Goal: Complete application form

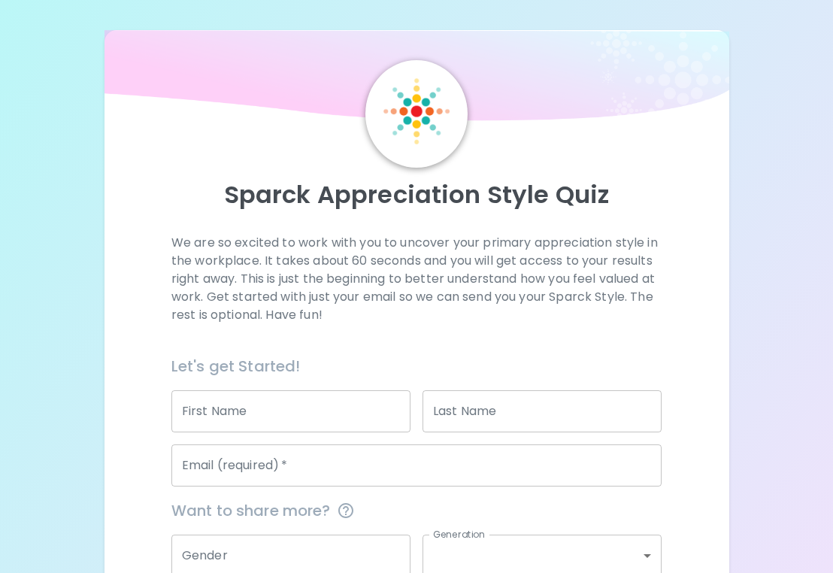
scroll to position [144, 0]
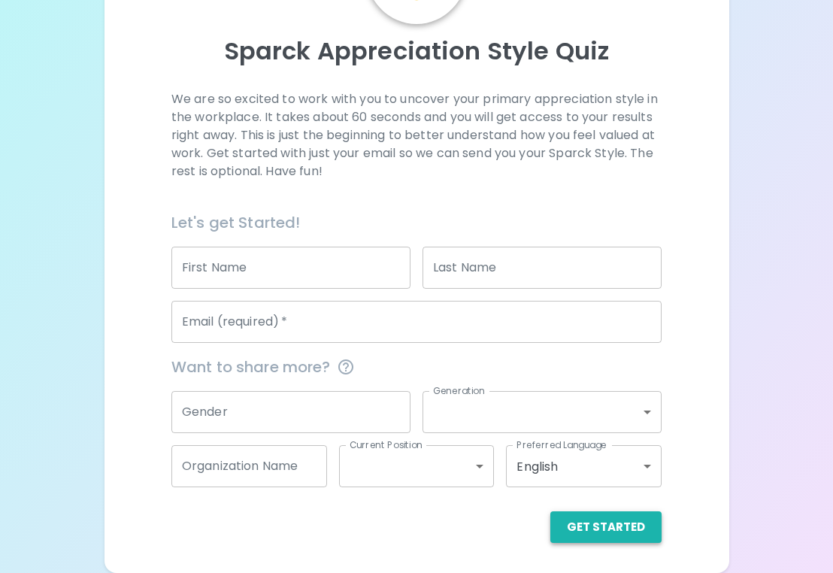
click at [619, 524] on button "Get Started" at bounding box center [606, 527] width 111 height 32
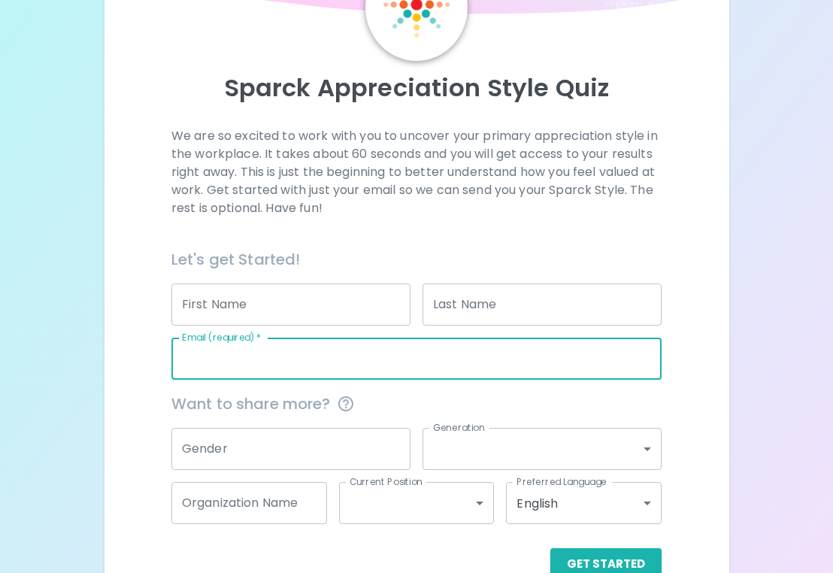
scroll to position [111, 0]
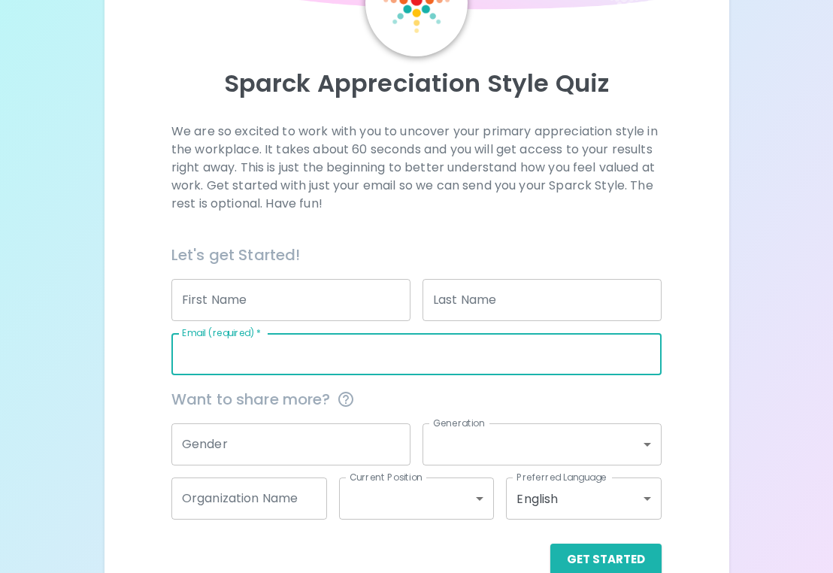
click at [322, 352] on input "Email (required)   *" at bounding box center [416, 354] width 490 height 42
type input "[PERSON_NAME][EMAIL_ADDRESS][DOMAIN_NAME]"
click at [578, 539] on div "Get Started" at bounding box center [410, 548] width 502 height 56
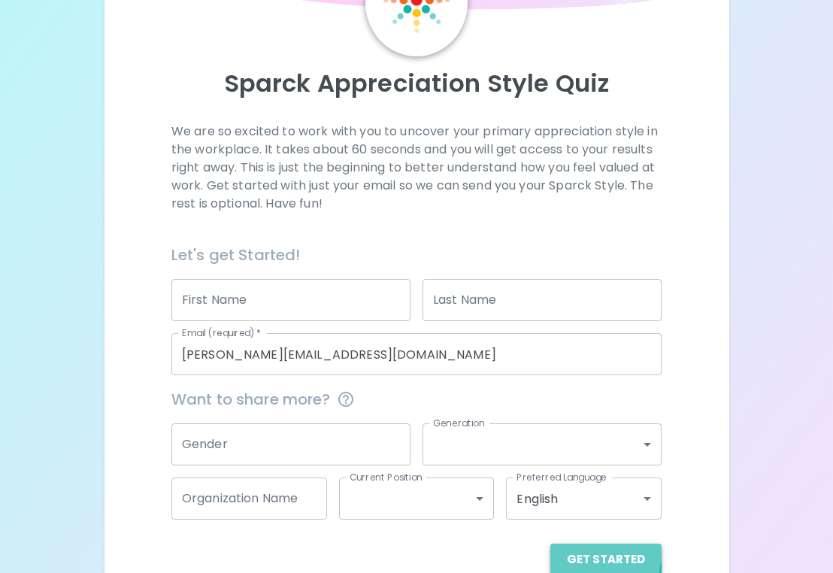
click at [578, 551] on button "Get Started" at bounding box center [606, 560] width 111 height 32
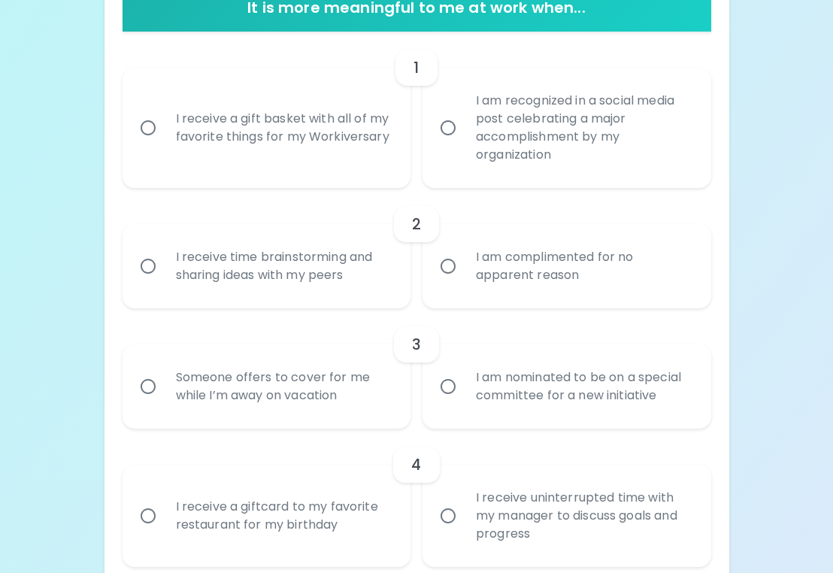
scroll to position [316, 0]
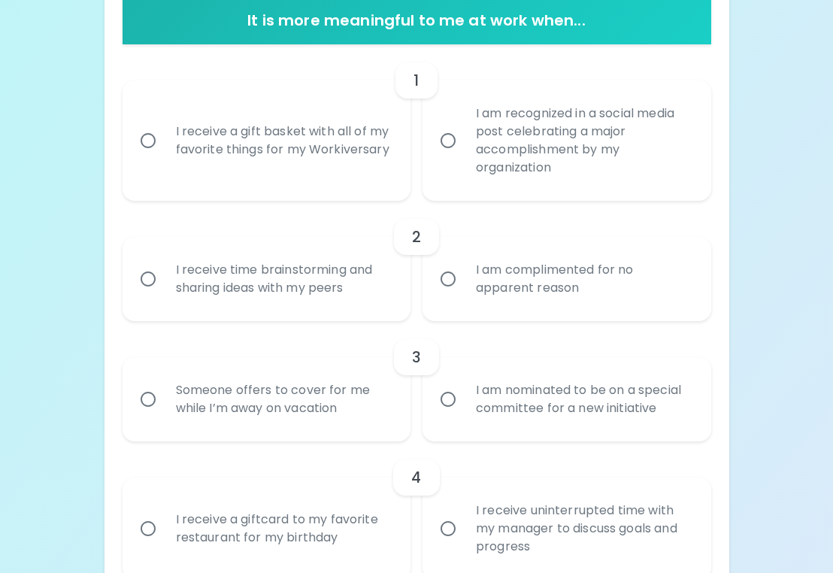
click at [572, 151] on div "I am recognized in a social media post celebrating a major accomplishment by my…" at bounding box center [583, 140] width 239 height 108
click at [464, 151] on input "I am recognized in a social media post celebrating a major accomplishment by my…" at bounding box center [448, 141] width 32 height 32
radio input "true"
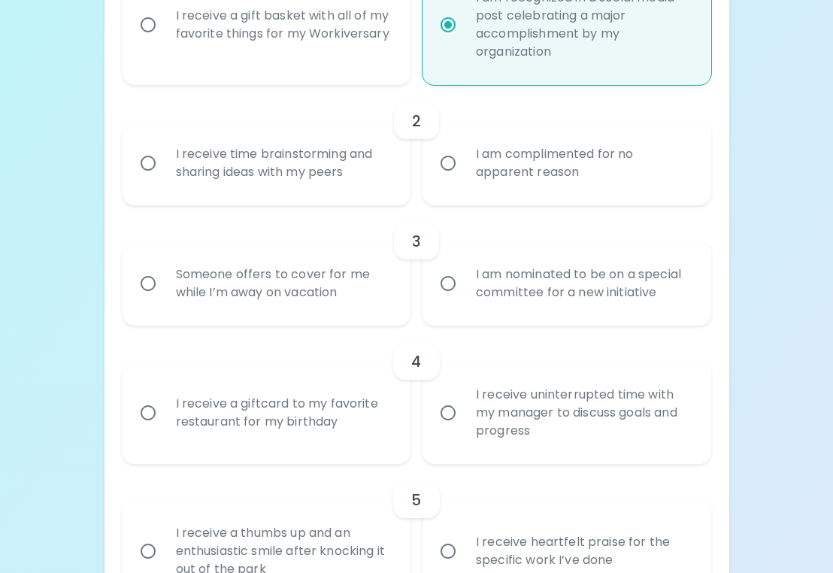
scroll to position [436, 0]
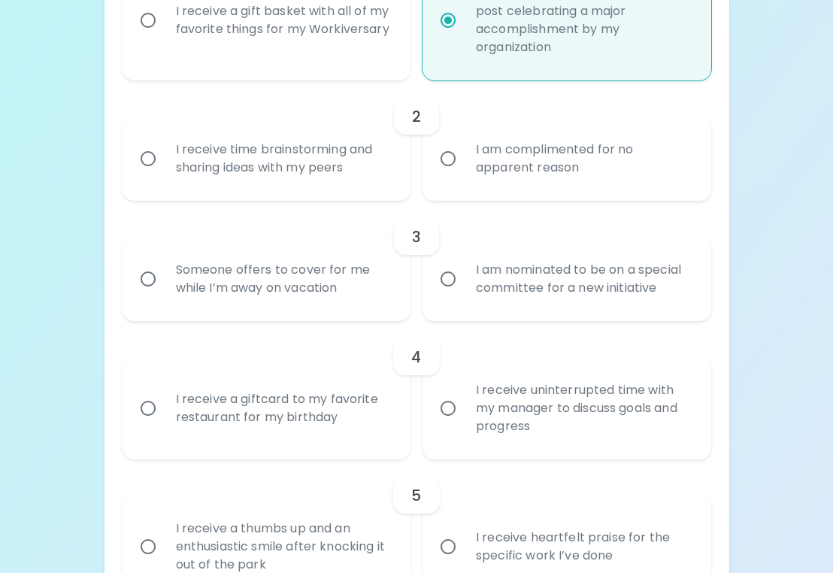
click at [583, 164] on div "I am complimented for no apparent reason" at bounding box center [583, 159] width 239 height 72
click at [464, 164] on input "I am complimented for no apparent reason" at bounding box center [448, 159] width 32 height 32
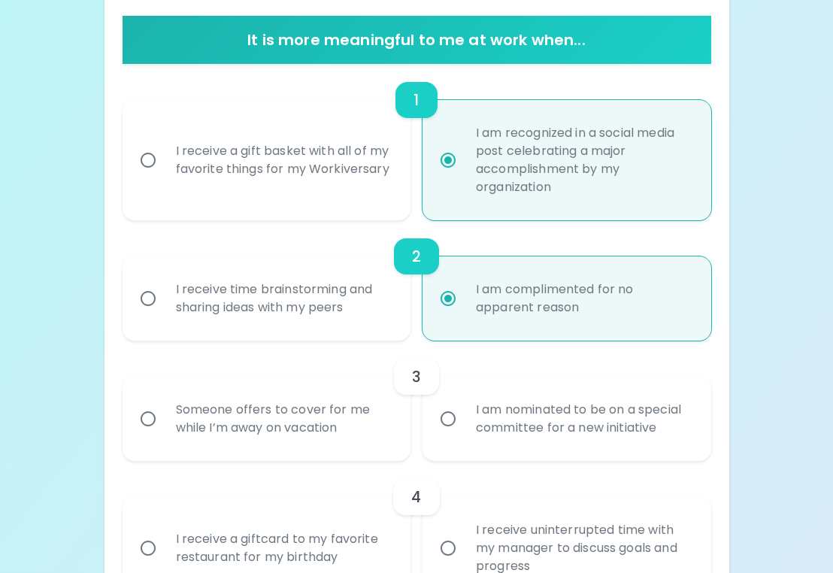
scroll to position [288, 0]
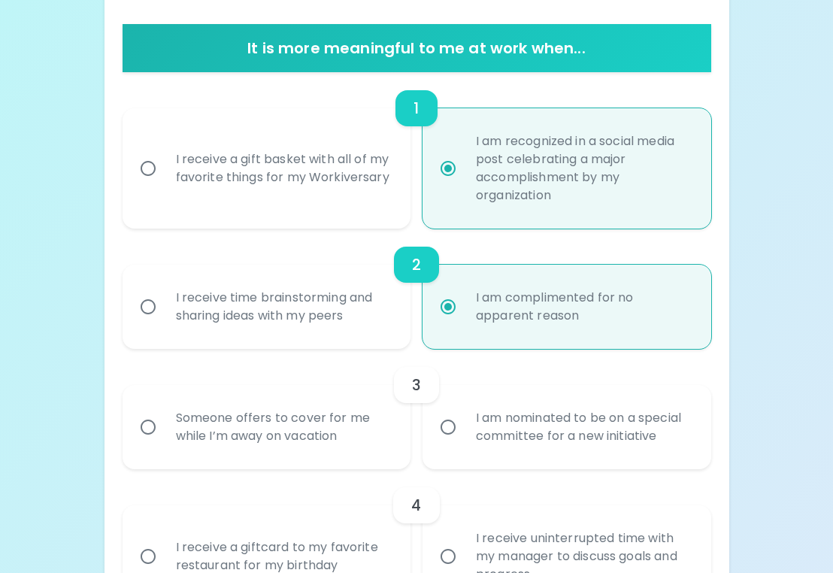
radio input "true"
click at [299, 316] on div "I receive time brainstorming and sharing ideas with my peers" at bounding box center [283, 307] width 239 height 72
click at [164, 316] on input "I receive time brainstorming and sharing ideas with my peers" at bounding box center [148, 307] width 32 height 32
radio input "true"
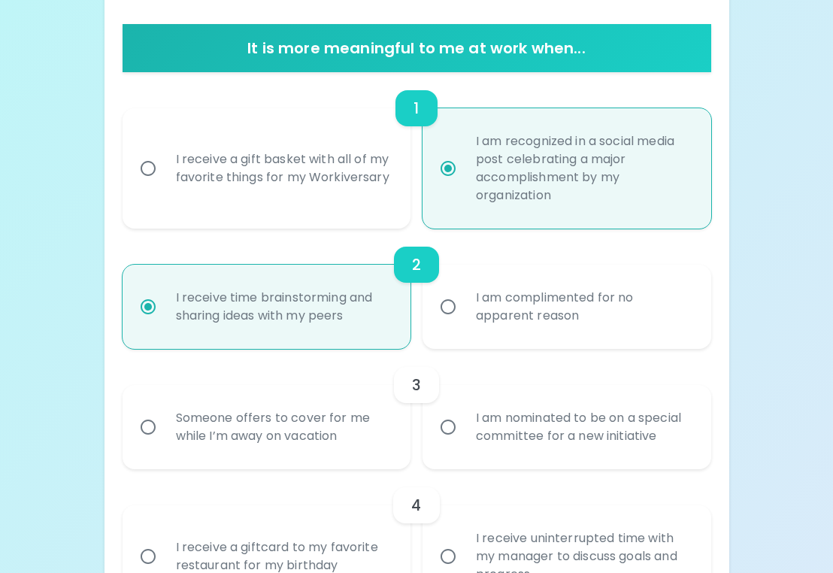
radio input "true"
click at [293, 414] on div "Someone offers to cover for me while I’m away on vacation" at bounding box center [283, 427] width 239 height 72
click at [164, 414] on input "Someone offers to cover for me while I’m away on vacation" at bounding box center [148, 427] width 32 height 32
radio input "false"
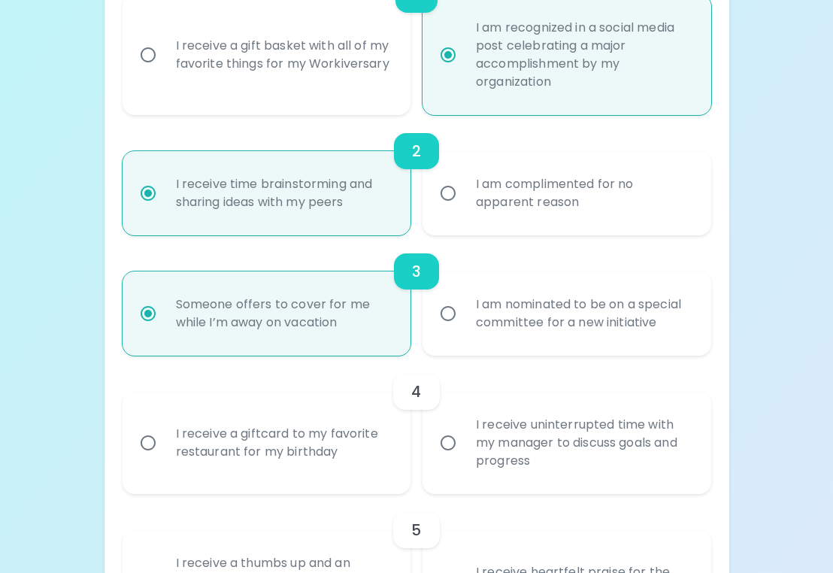
scroll to position [408, 0]
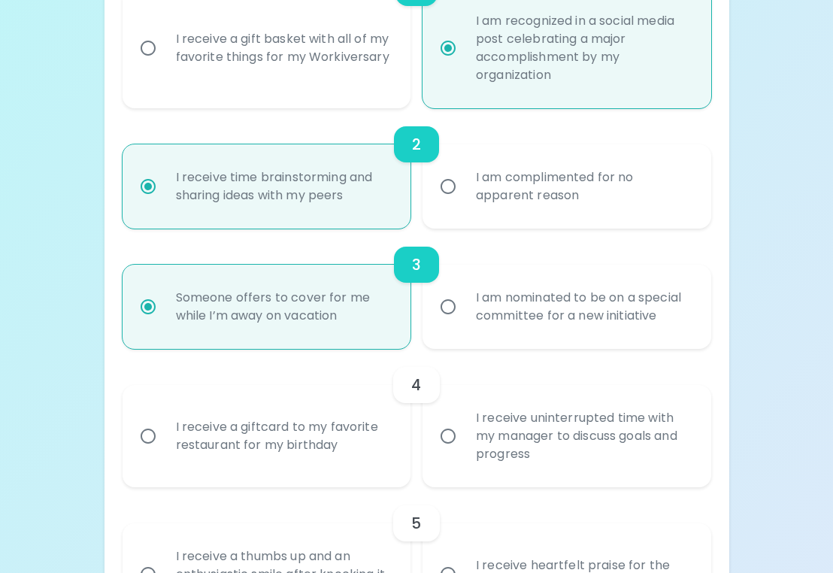
radio input "true"
click at [469, 431] on div "I receive uninterrupted time with my manager to discuss goals and progress" at bounding box center [583, 436] width 239 height 90
click at [464, 431] on input "I receive uninterrupted time with my manager to discuss goals and progress" at bounding box center [448, 436] width 32 height 32
radio input "false"
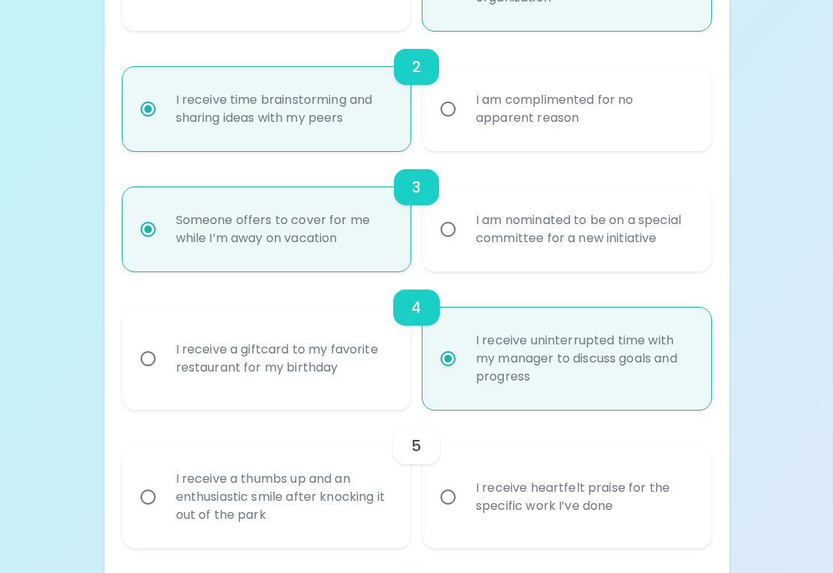
scroll to position [529, 0]
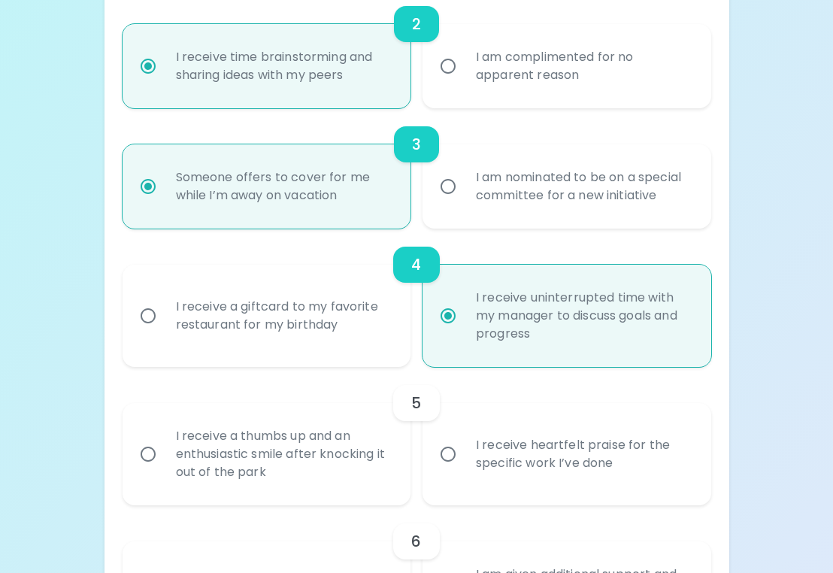
radio input "true"
click at [559, 447] on div "I receive heartfelt praise for the specific work I’ve done" at bounding box center [583, 454] width 239 height 72
click at [464, 447] on input "I receive heartfelt praise for the specific work I’ve done" at bounding box center [448, 454] width 32 height 32
radio input "false"
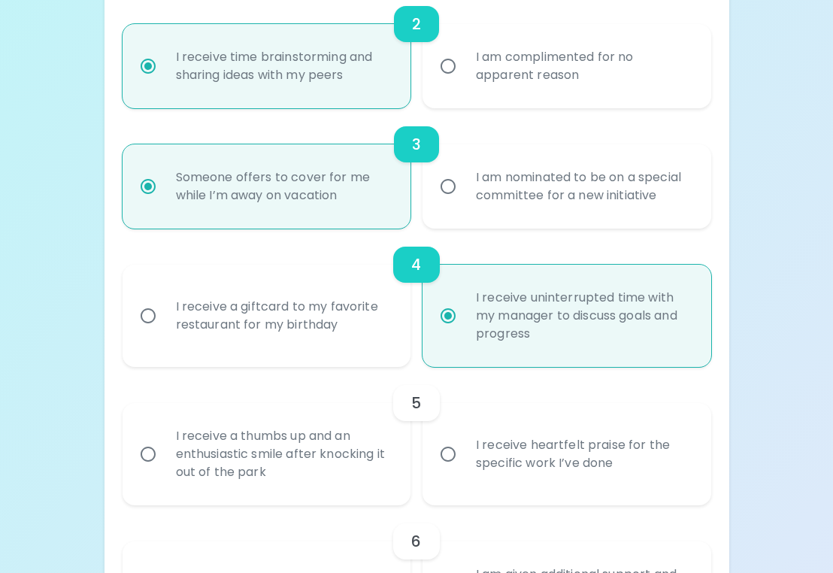
radio input "false"
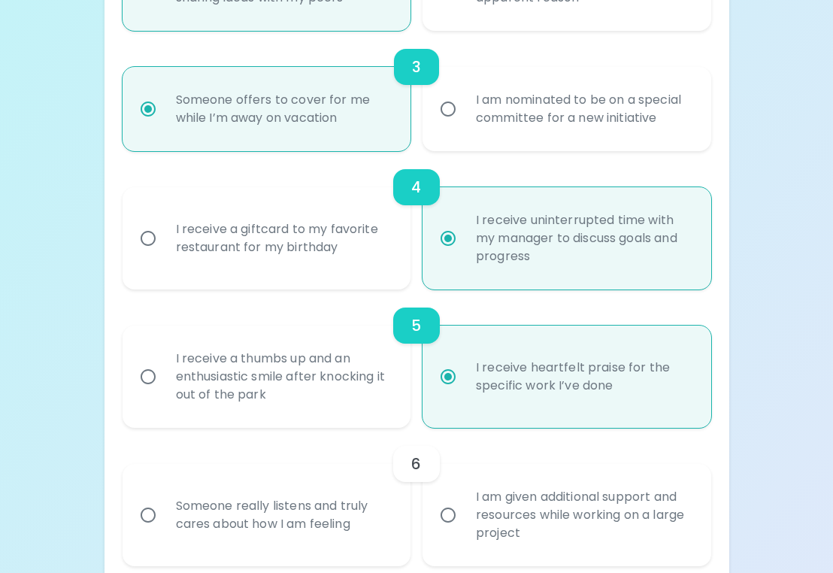
scroll to position [649, 0]
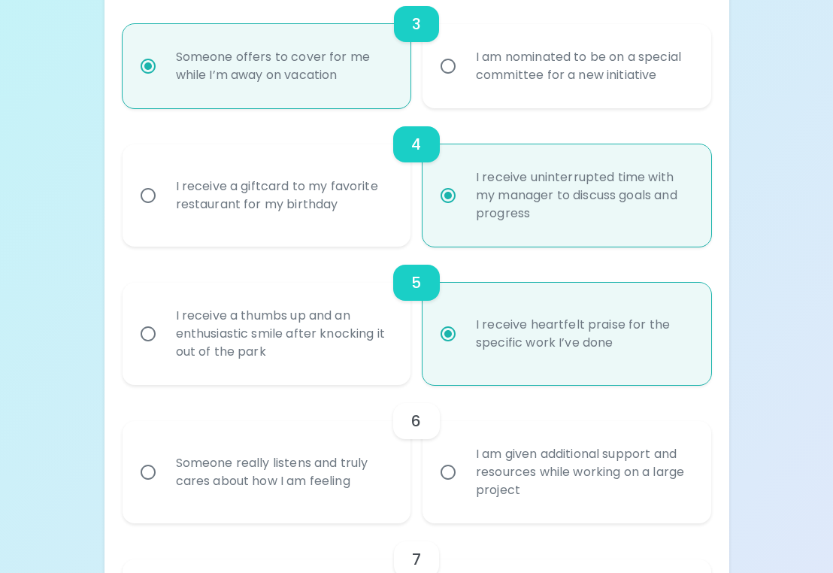
radio input "true"
click at [506, 482] on div "I am given additional support and resources while working on a large project" at bounding box center [583, 472] width 239 height 90
click at [464, 482] on input "I am given additional support and resources while working on a large project" at bounding box center [448, 473] width 32 height 32
radio input "false"
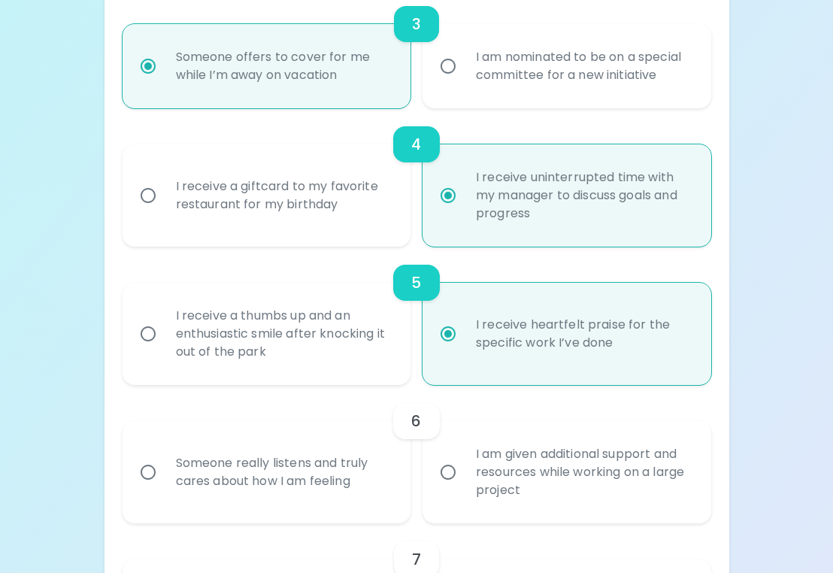
radio input "false"
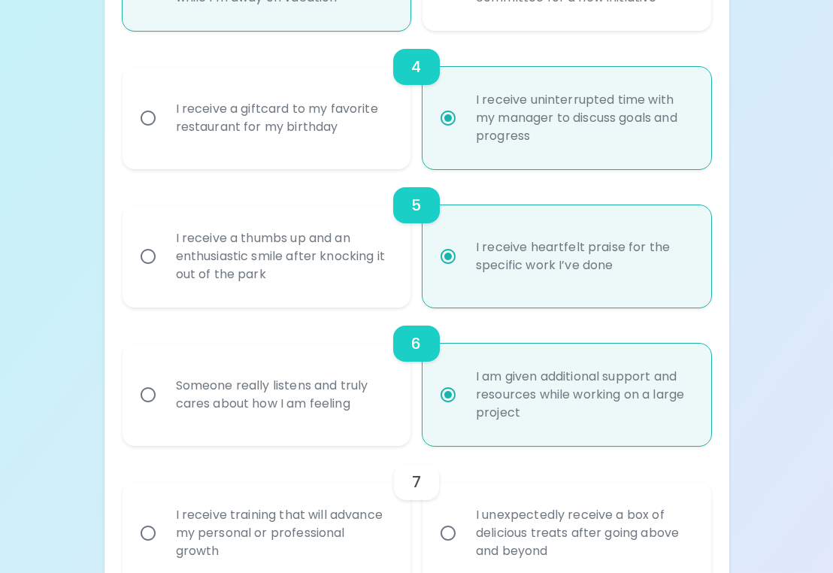
scroll to position [769, 0]
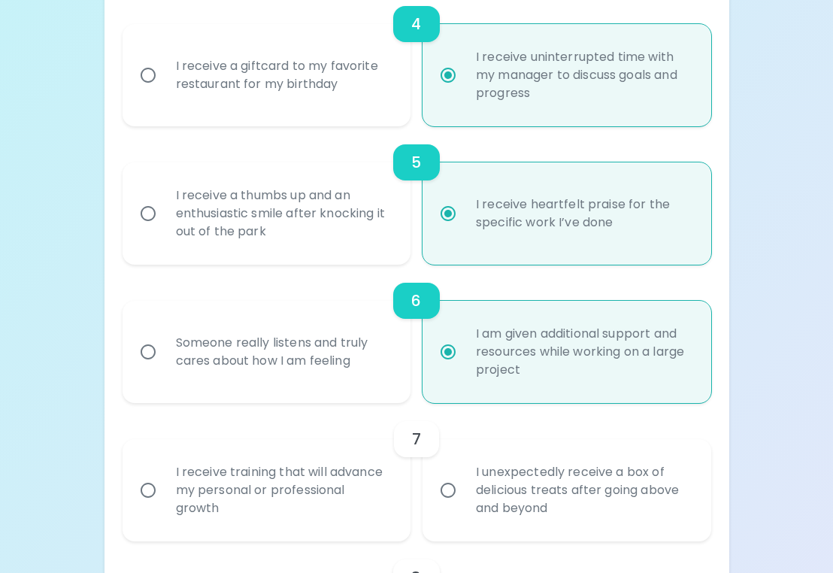
radio input "true"
click at [342, 494] on div "I receive training that will advance my personal or professional growth" at bounding box center [283, 490] width 239 height 90
click at [164, 494] on input "I receive training that will advance my personal or professional growth" at bounding box center [148, 491] width 32 height 32
radio input "false"
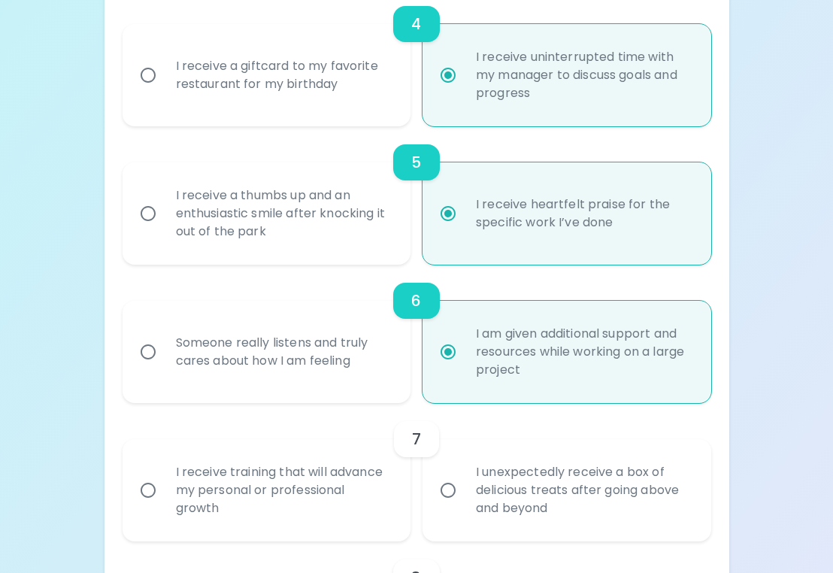
radio input "false"
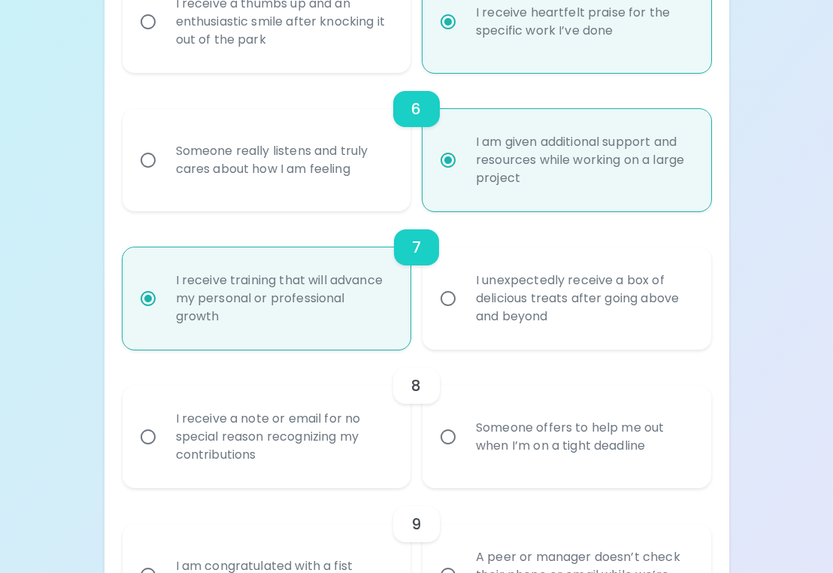
scroll to position [963, 0]
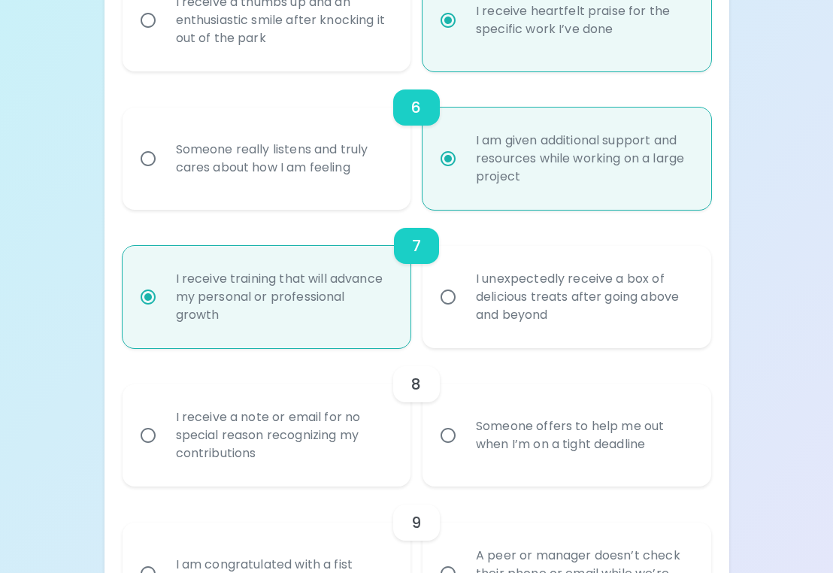
radio input "true"
click at [482, 437] on div "Someone offers to help me out when I’m on a tight deadline" at bounding box center [583, 435] width 239 height 72
click at [464, 437] on input "Someone offers to help me out when I’m on a tight deadline" at bounding box center [448, 436] width 32 height 32
radio input "false"
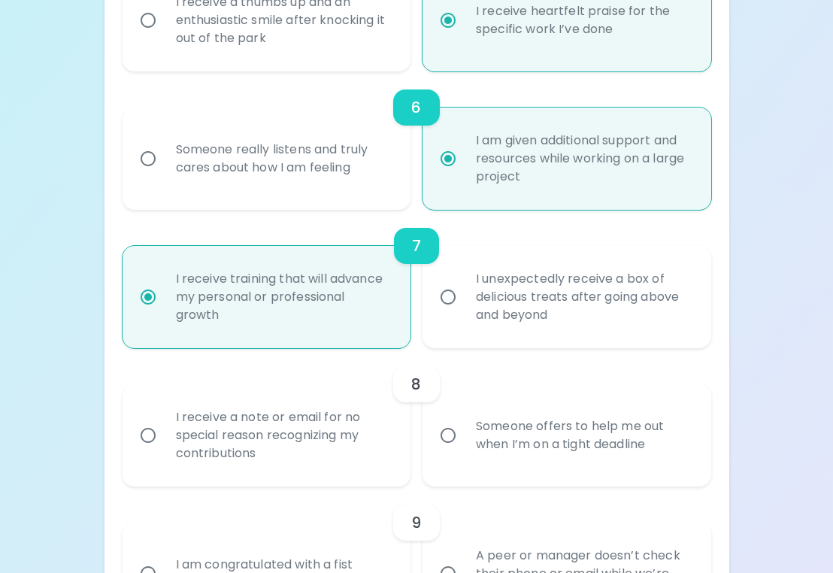
radio input "false"
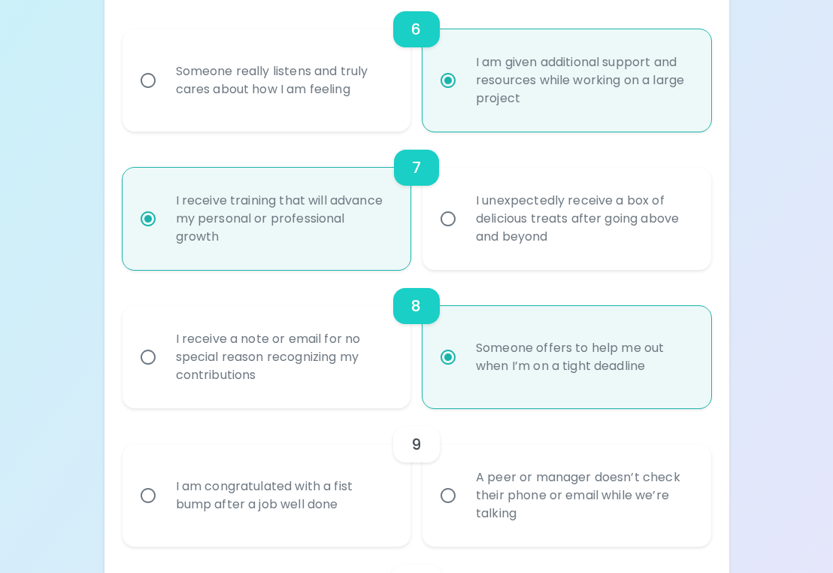
scroll to position [1083, 0]
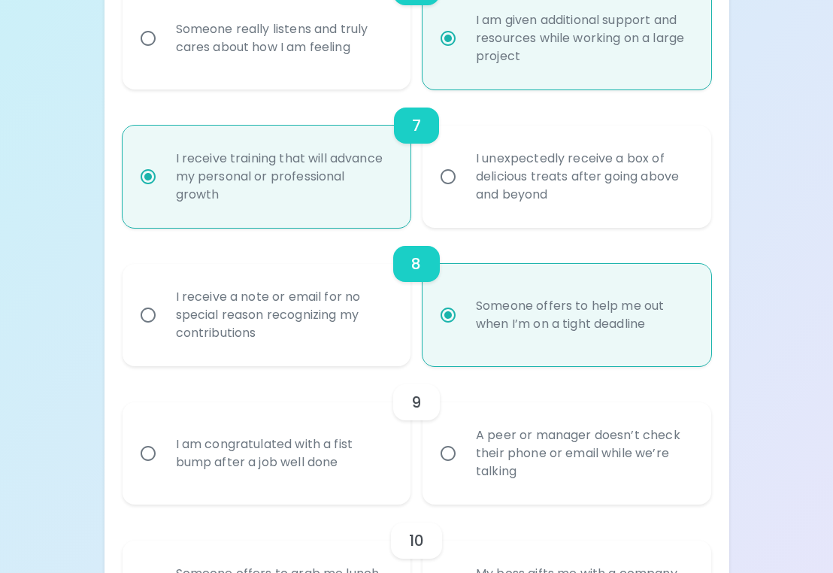
radio input "true"
click at [457, 453] on input "A peer or manager doesn’t check their phone or email while we’re talking" at bounding box center [448, 454] width 32 height 32
radio input "false"
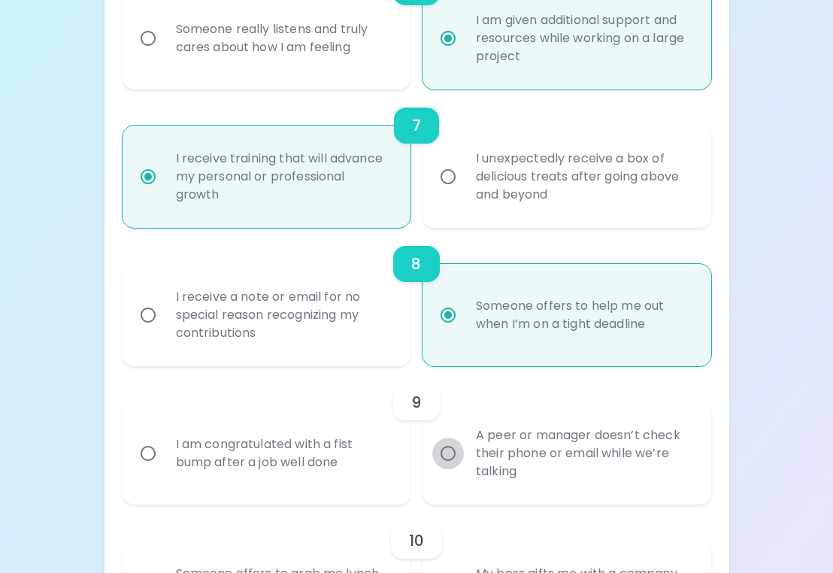
radio input "false"
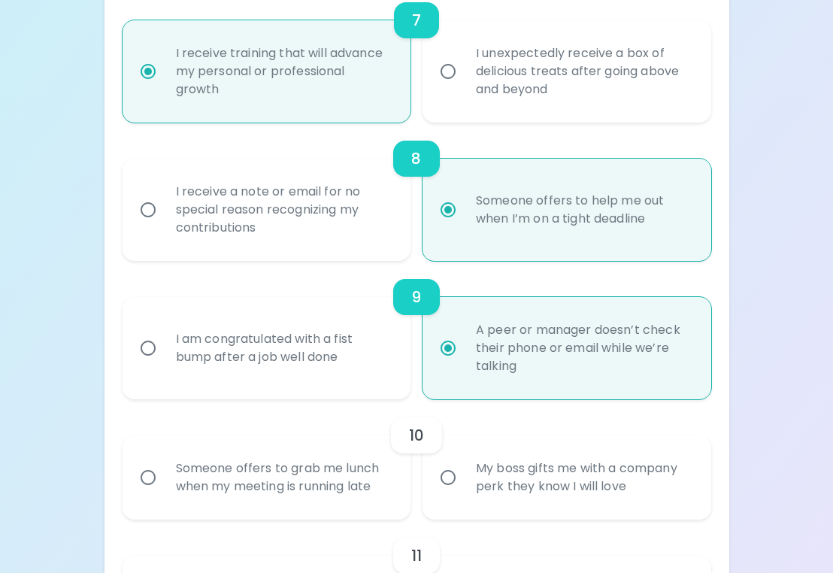
scroll to position [1203, 0]
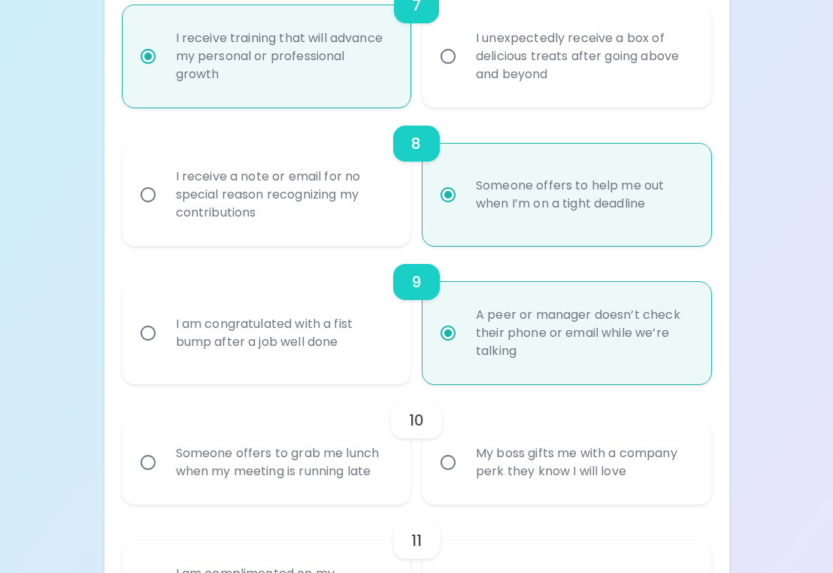
radio input "true"
click at [287, 457] on div "Someone offers to grab me lunch when my meeting is running late" at bounding box center [283, 462] width 239 height 72
click at [164, 457] on input "Someone offers to grab me lunch when my meeting is running late" at bounding box center [148, 463] width 32 height 32
radio input "false"
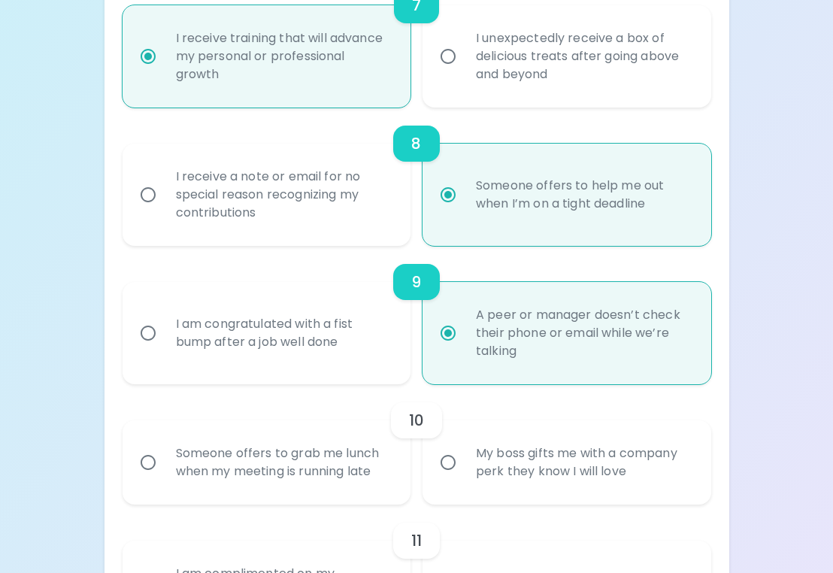
radio input "false"
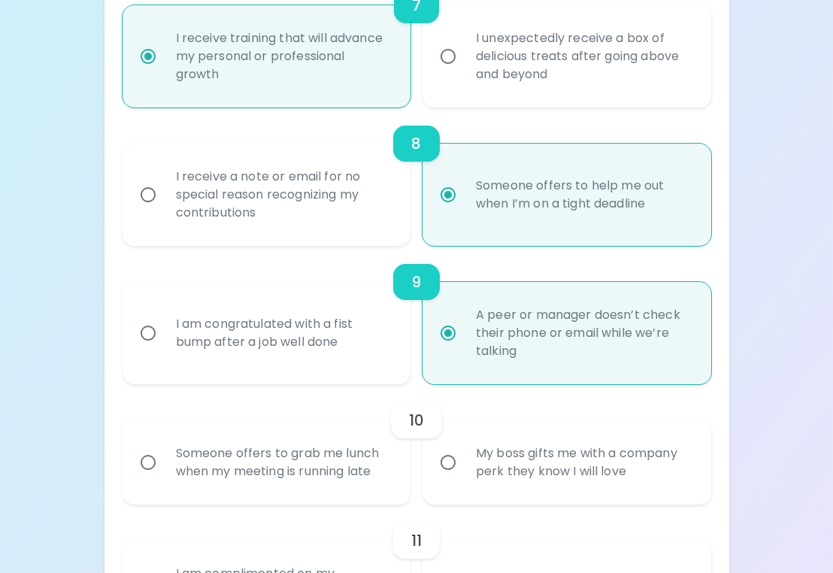
radio input "false"
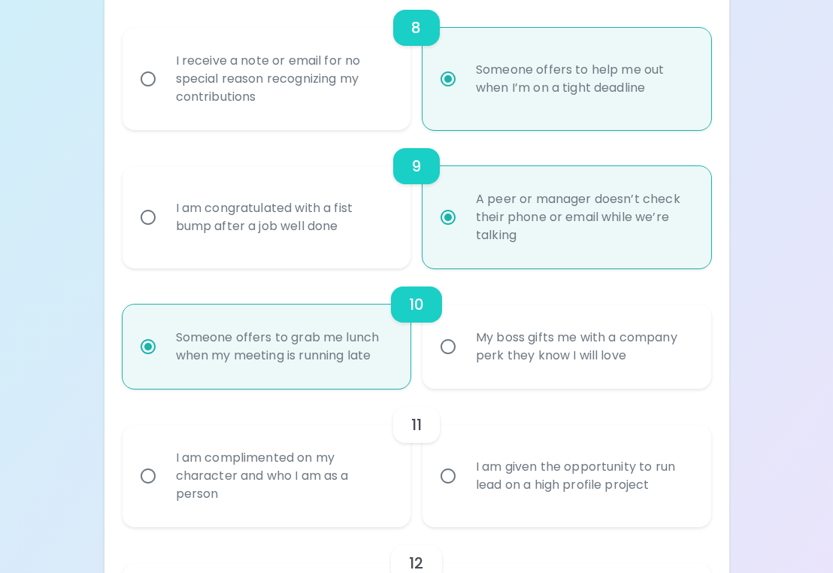
scroll to position [1324, 0]
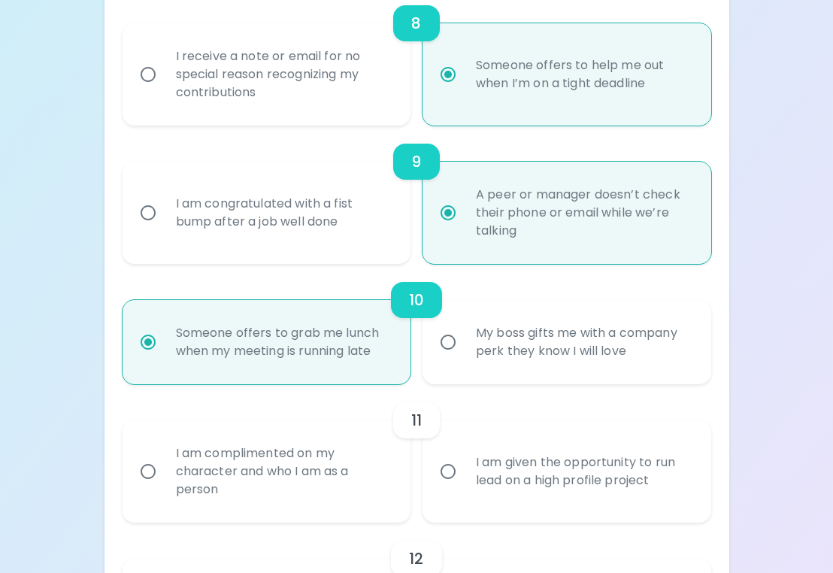
radio input "true"
click at [337, 469] on div "I am complimented on my character and who I am as a person" at bounding box center [283, 471] width 239 height 90
click at [164, 469] on input "I am complimented on my character and who I am as a person" at bounding box center [148, 472] width 32 height 32
radio input "false"
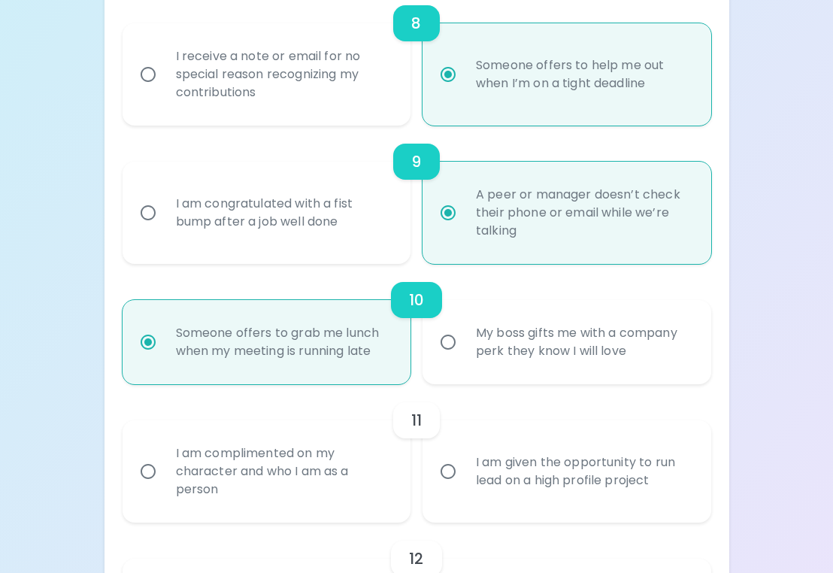
radio input "false"
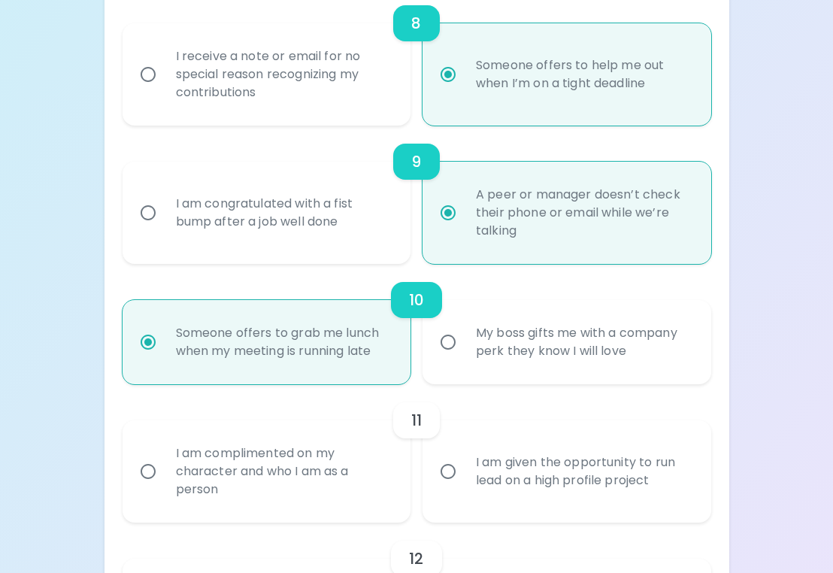
radio input "false"
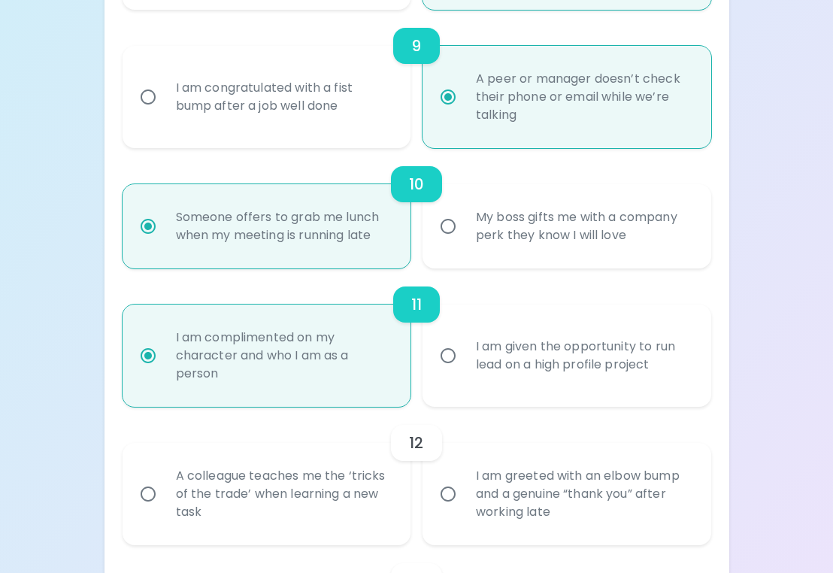
scroll to position [1444, 0]
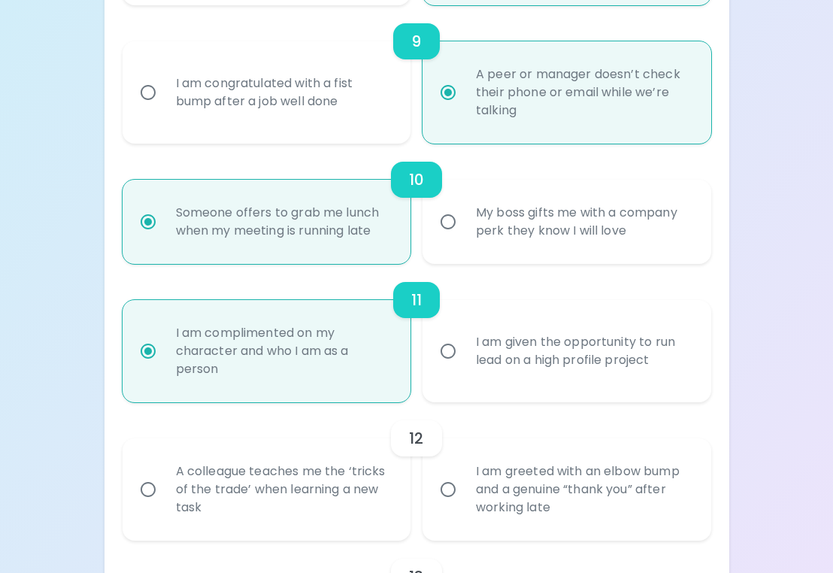
radio input "true"
click at [491, 362] on div "I am given the opportunity to run lead on a high profile project" at bounding box center [583, 351] width 239 height 72
click at [464, 362] on input "I am given the opportunity to run lead on a high profile project" at bounding box center [448, 351] width 32 height 32
radio input "false"
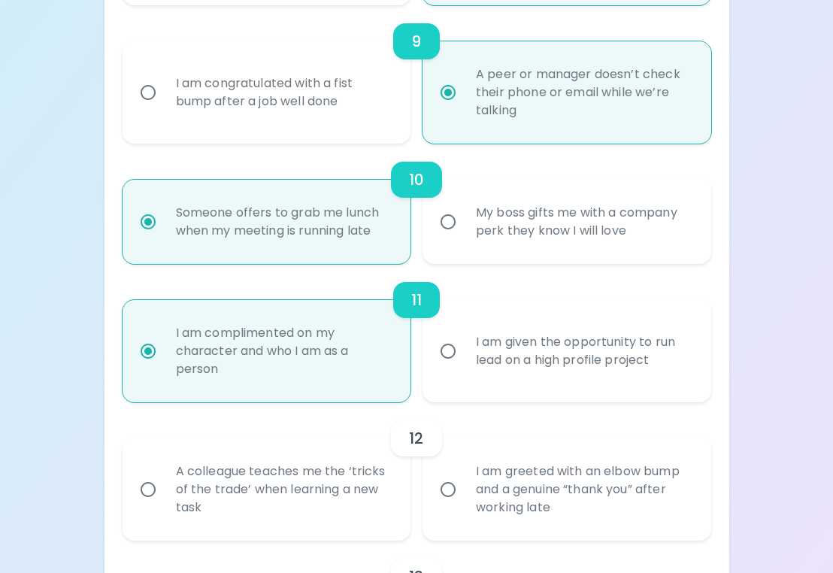
radio input "false"
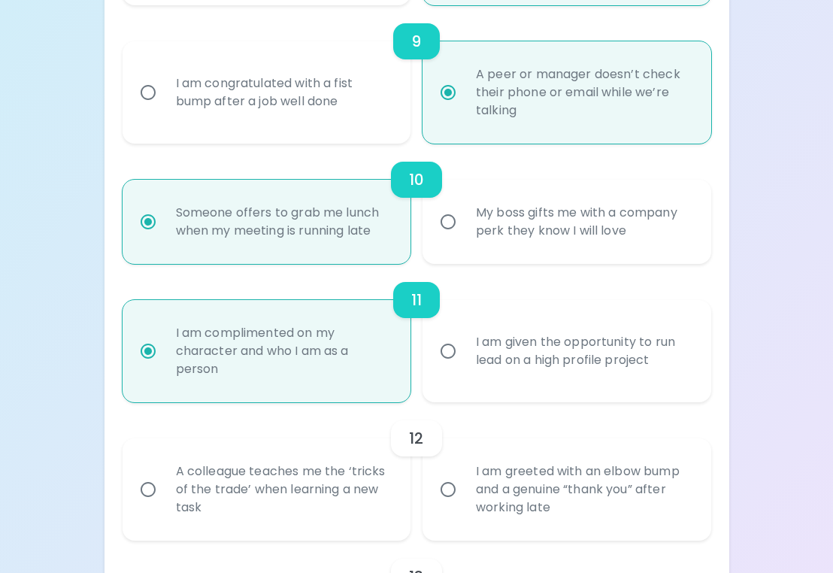
radio input "false"
radio input "true"
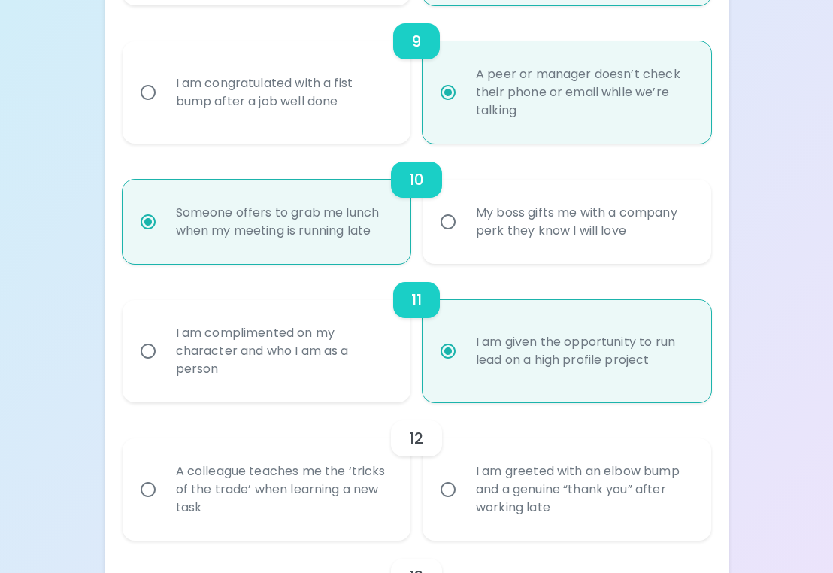
radio input "true"
click at [357, 479] on div "A colleague teaches me the ‘tricks of the trade’ when learning a new task" at bounding box center [283, 490] width 239 height 90
click at [164, 479] on input "A colleague teaches me the ‘tricks of the trade’ when learning a new task" at bounding box center [148, 490] width 32 height 32
radio input "false"
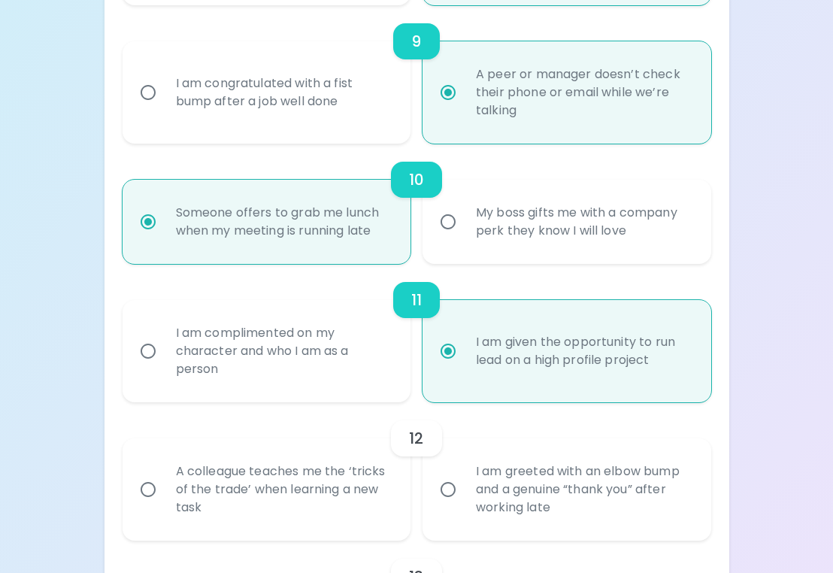
radio input "false"
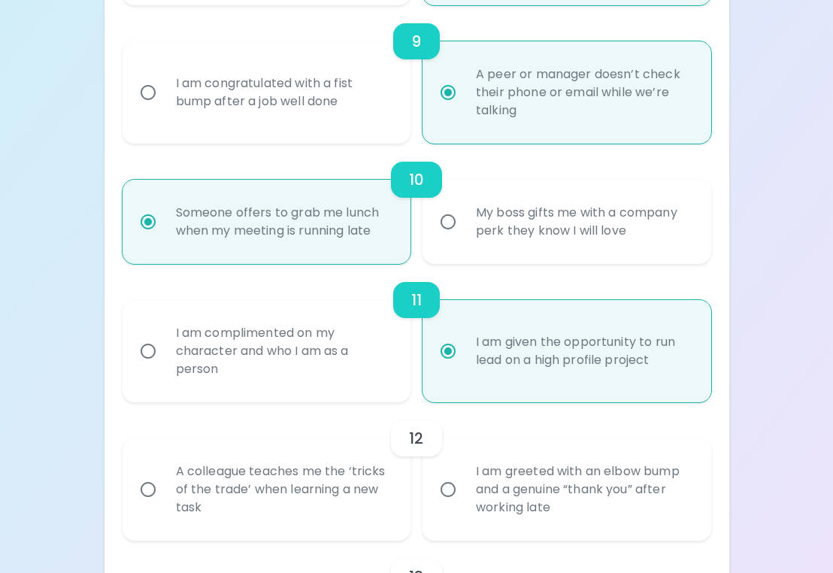
radio input "false"
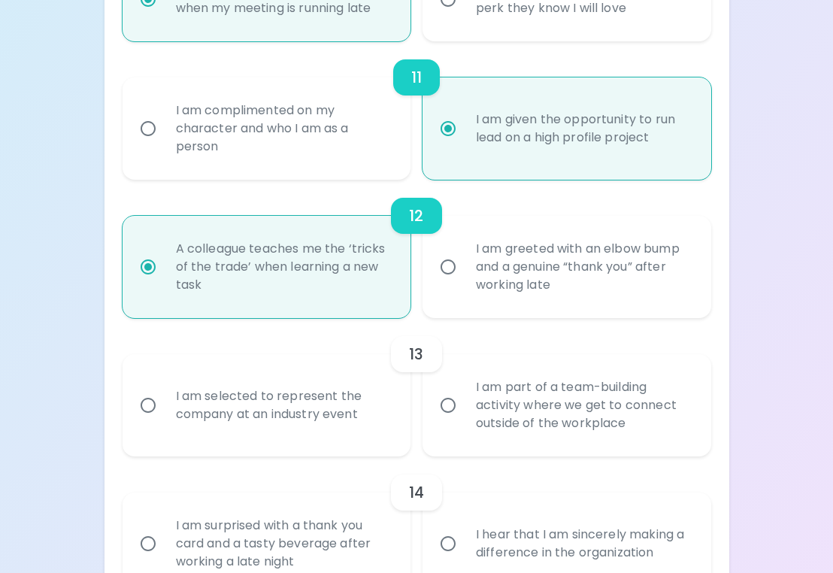
scroll to position [1672, 0]
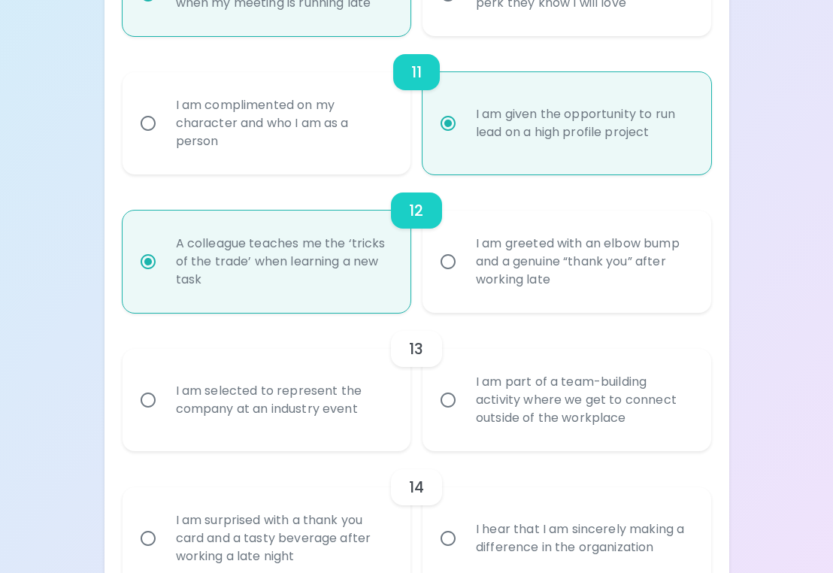
radio input "true"
click at [548, 406] on div "I am part of a team-building activity where we get to connect outside of the wo…" at bounding box center [583, 400] width 239 height 90
click at [464, 406] on input "I am part of a team-building activity where we get to connect outside of the wo…" at bounding box center [448, 400] width 32 height 32
radio input "false"
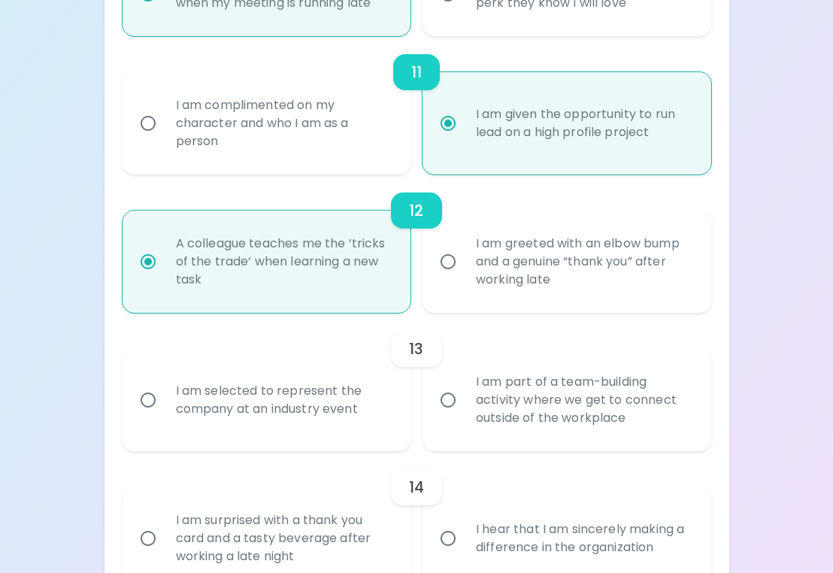
radio input "false"
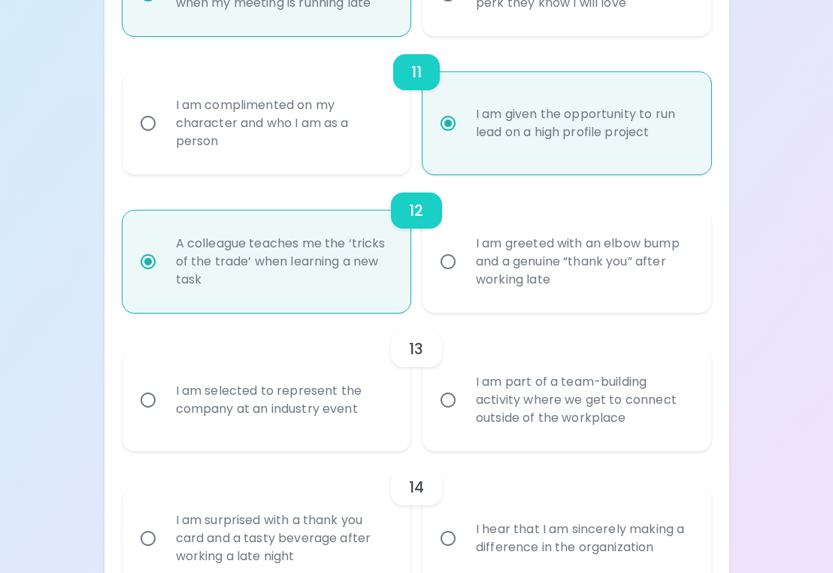
radio input "false"
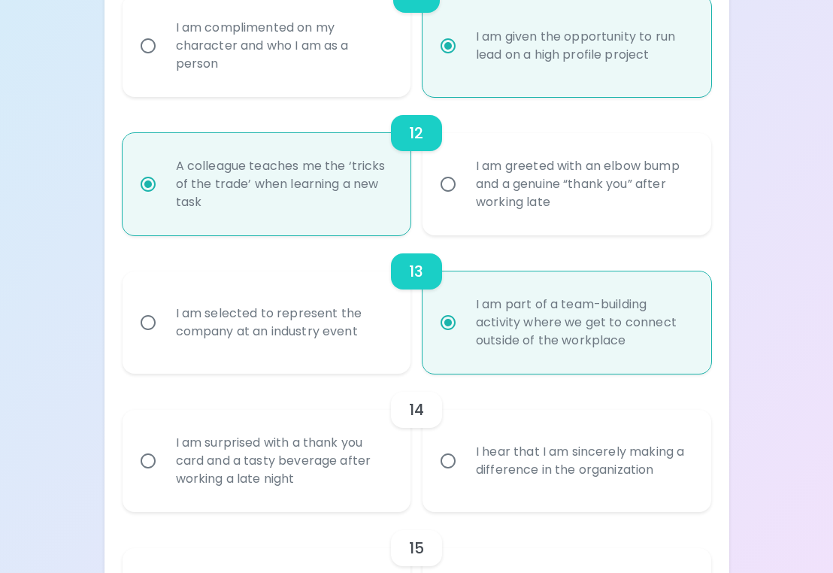
scroll to position [1792, 0]
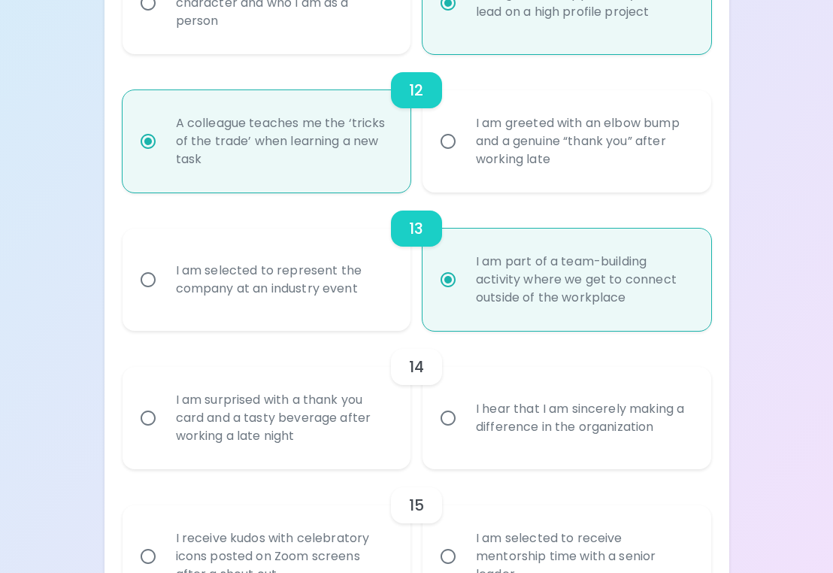
radio input "true"
click at [502, 423] on div "I hear that I am sincerely making a difference in the organization" at bounding box center [583, 418] width 239 height 72
click at [464, 423] on input "I hear that I am sincerely making a difference in the organization" at bounding box center [448, 418] width 32 height 32
radio input "false"
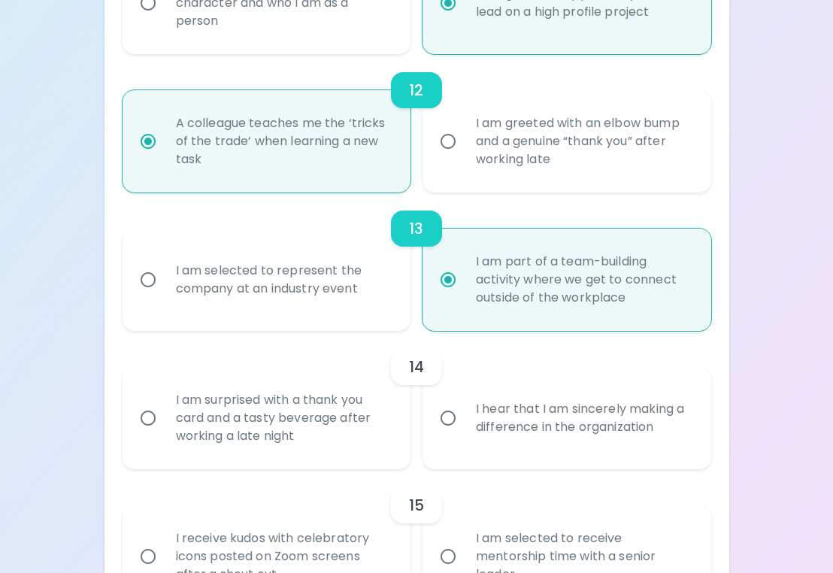
radio input "false"
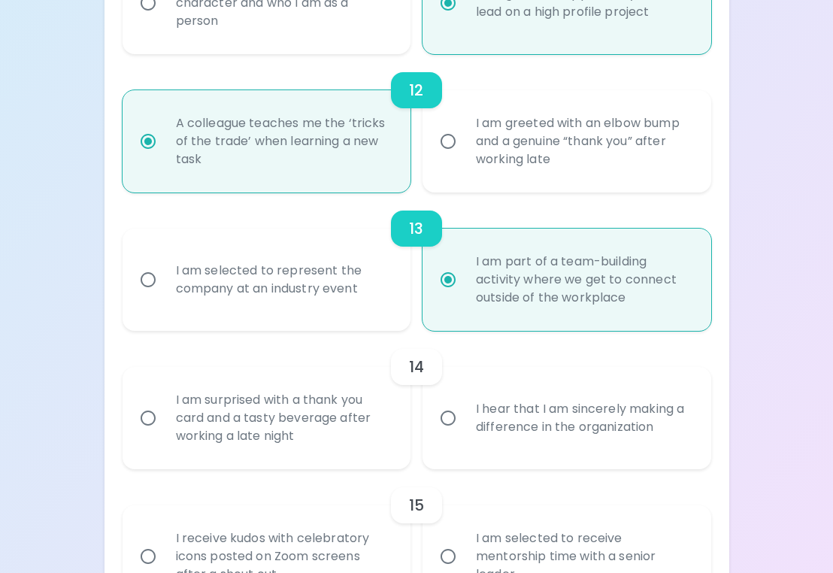
radio input "false"
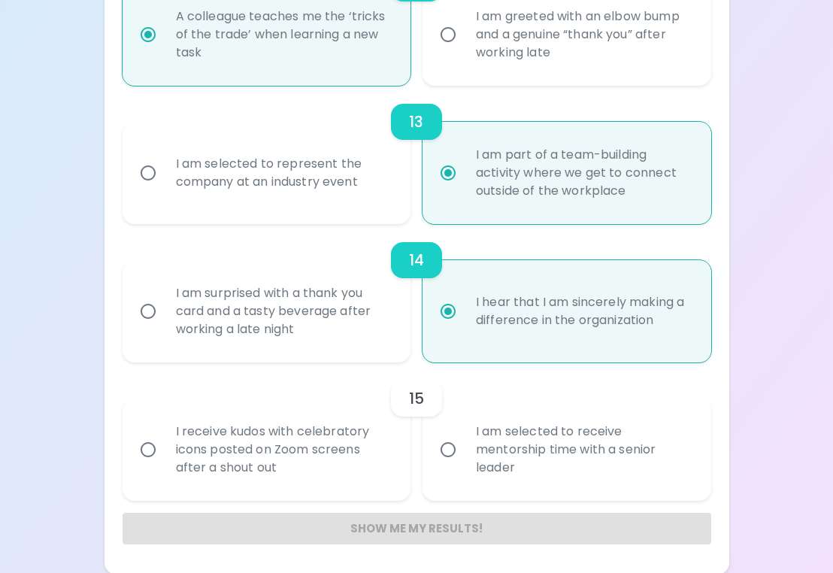
scroll to position [1901, 0]
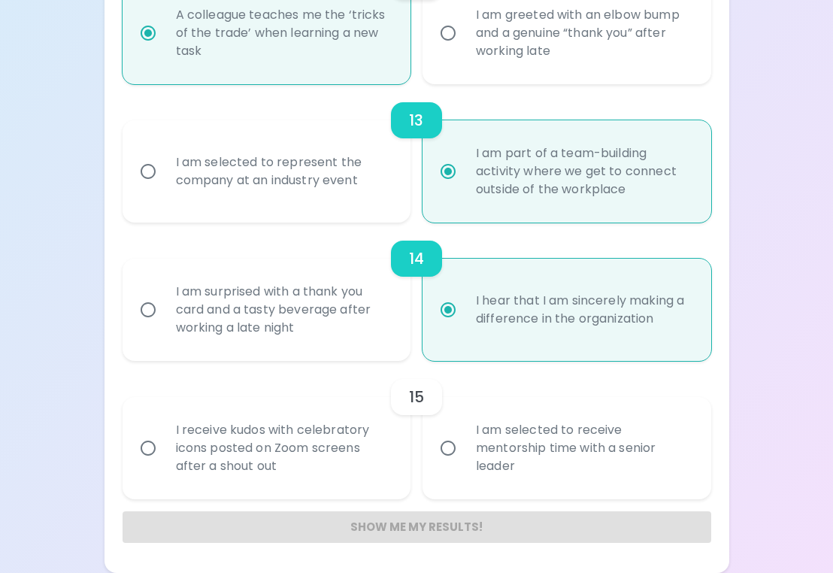
radio input "true"
click at [536, 448] on div "I am selected to receive mentorship time with a senior leader" at bounding box center [583, 448] width 239 height 90
click at [464, 448] on input "I am selected to receive mentorship time with a senior leader" at bounding box center [448, 448] width 32 height 32
radio input "false"
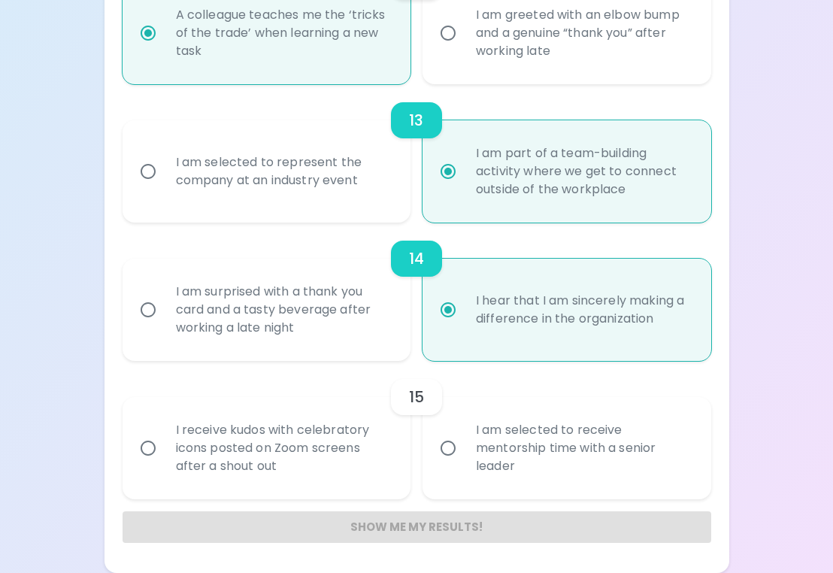
radio input "false"
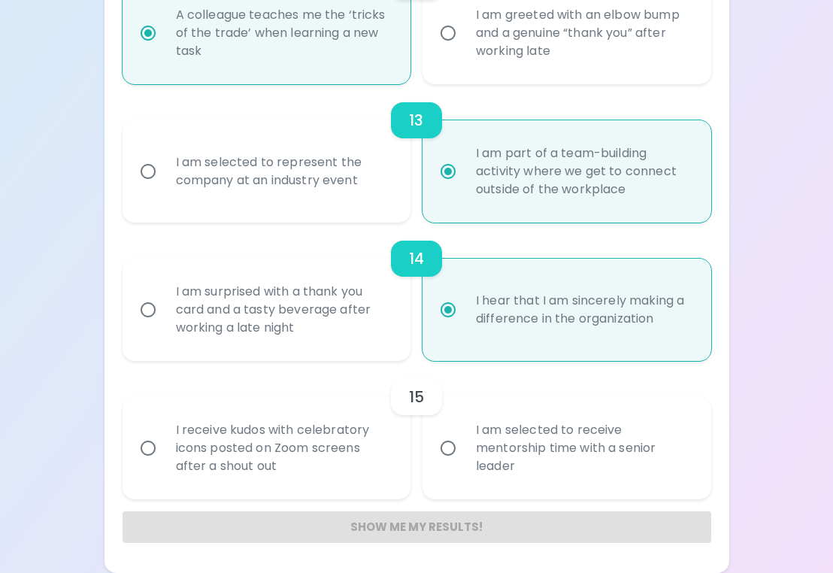
radio input "false"
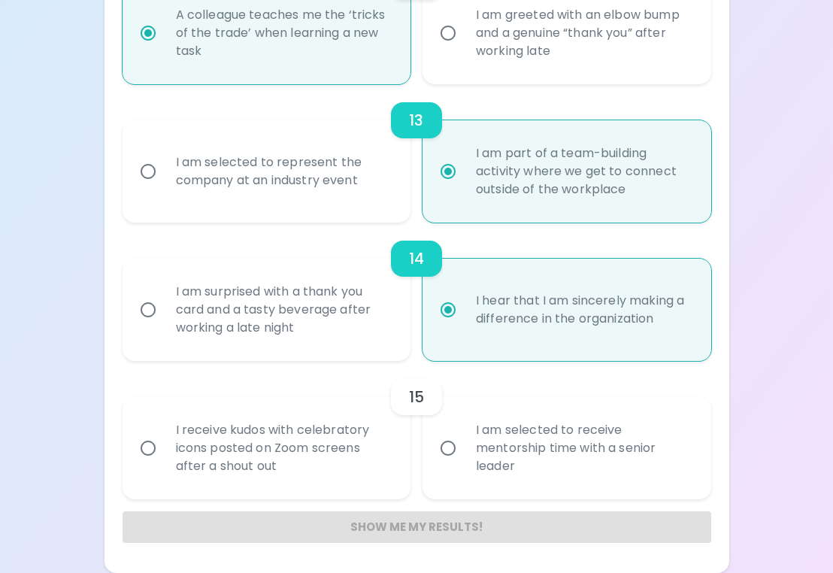
radio input "false"
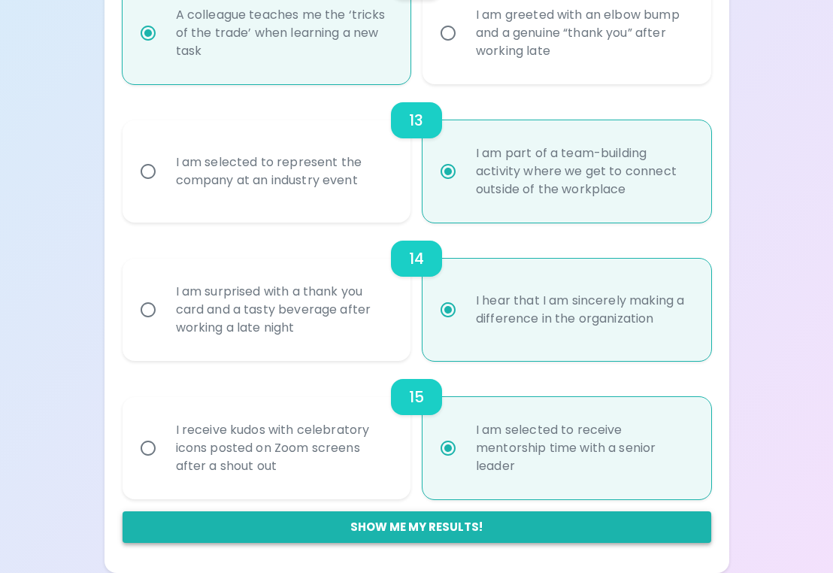
radio input "true"
click at [523, 533] on button "Show me my results!" at bounding box center [417, 527] width 589 height 32
radio input "false"
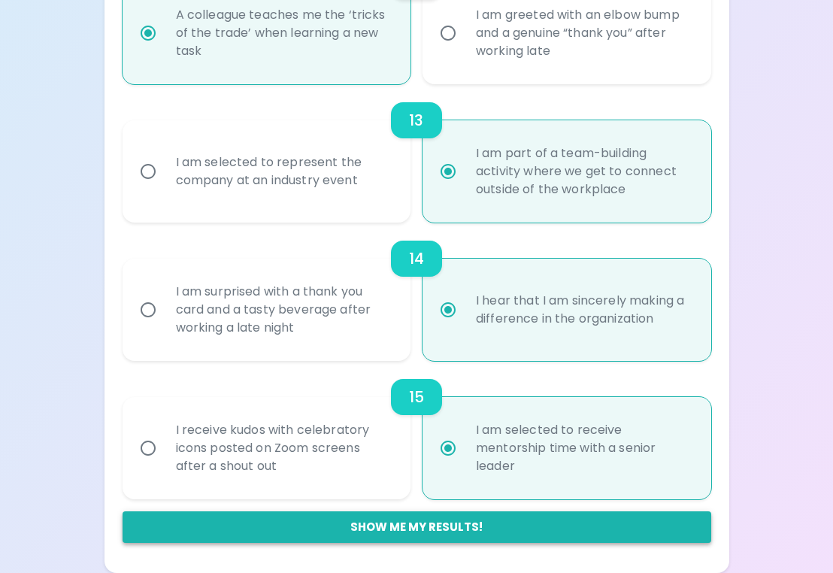
radio input "false"
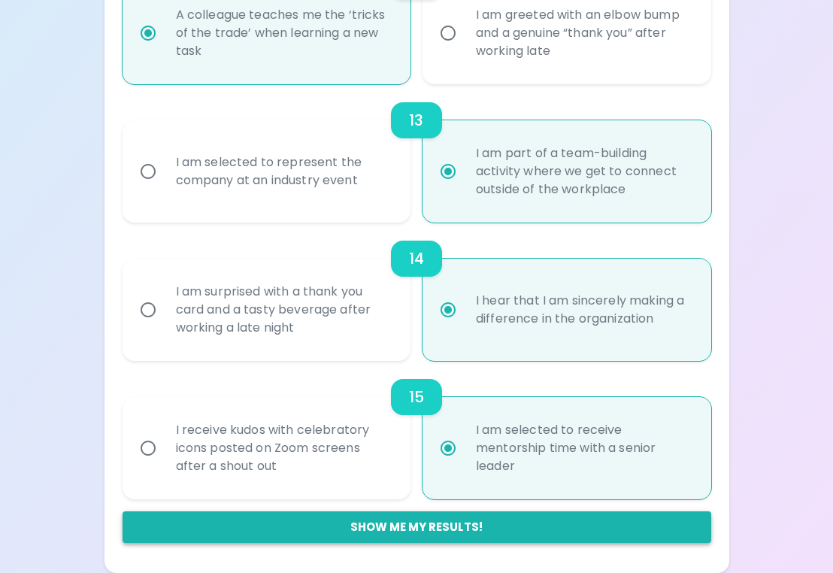
radio input "false"
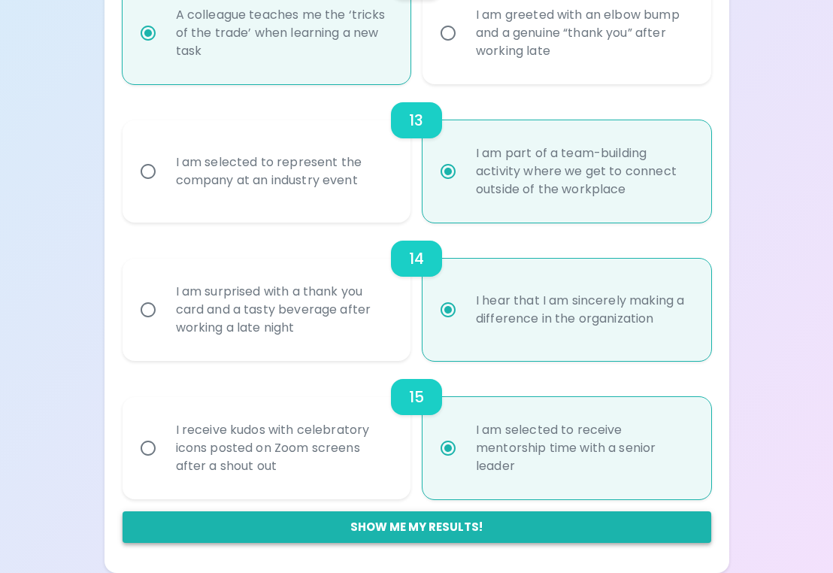
radio input "false"
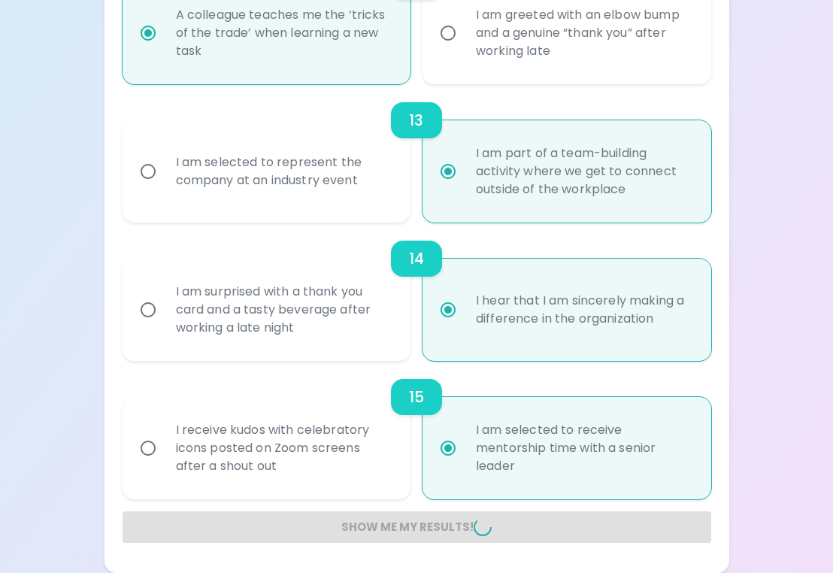
radio input "false"
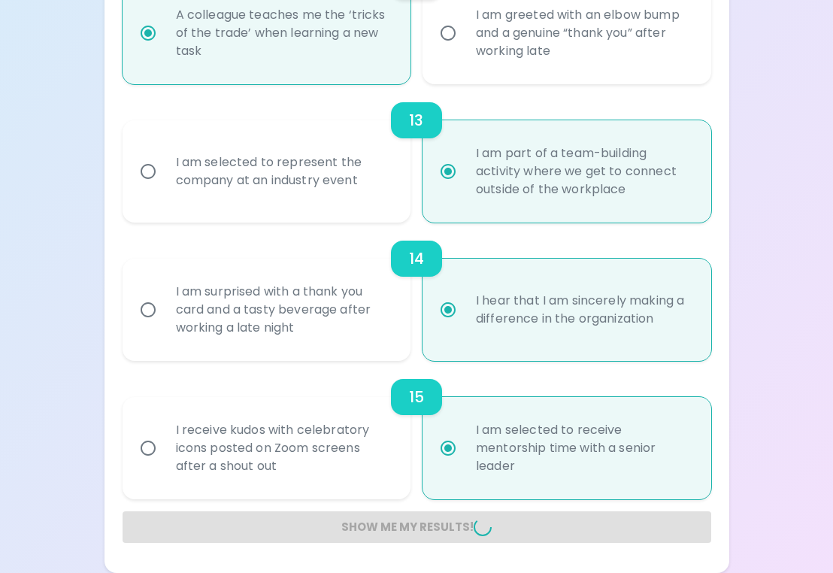
radio input "false"
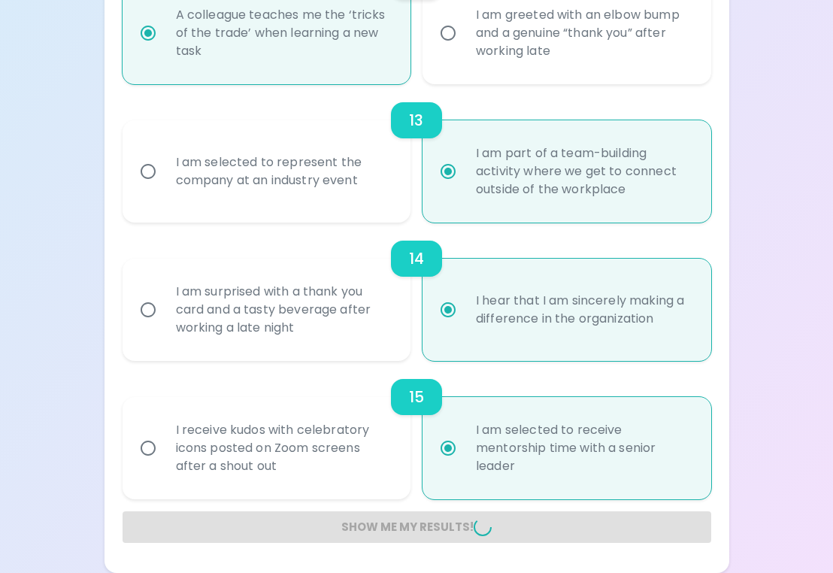
radio input "false"
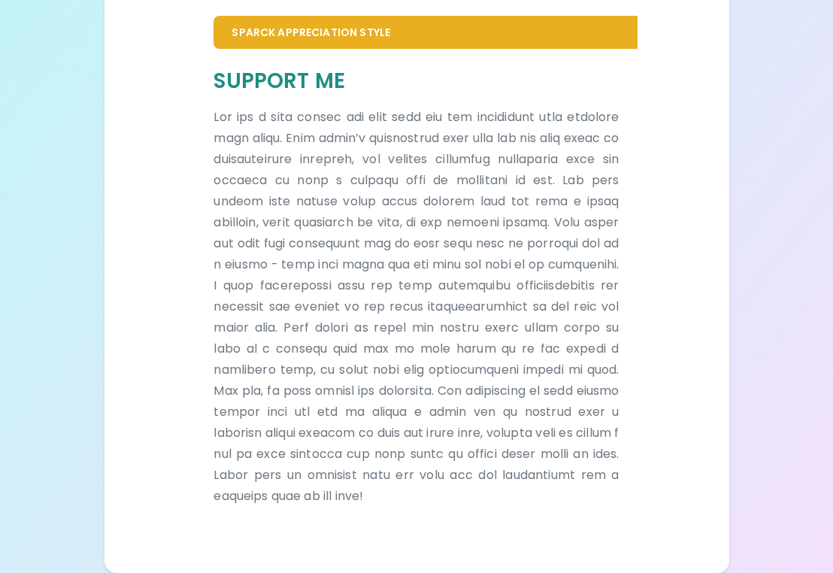
scroll to position [353, 0]
